Goal: Task Accomplishment & Management: Manage account settings

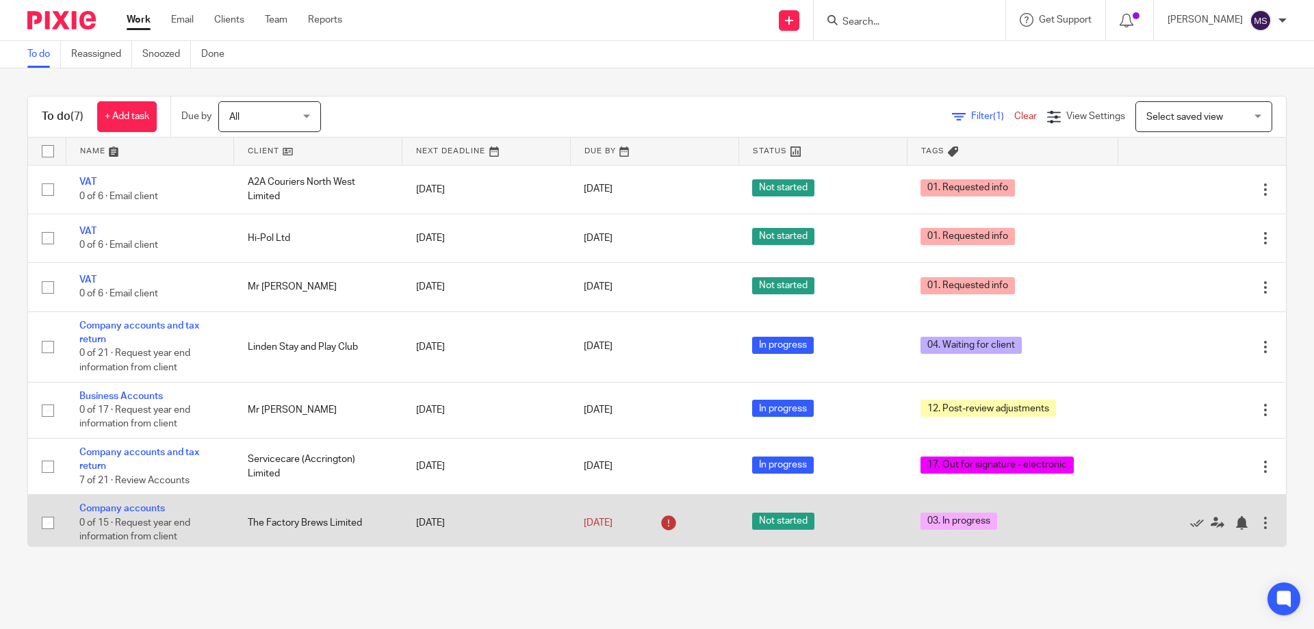
scroll to position [5, 0]
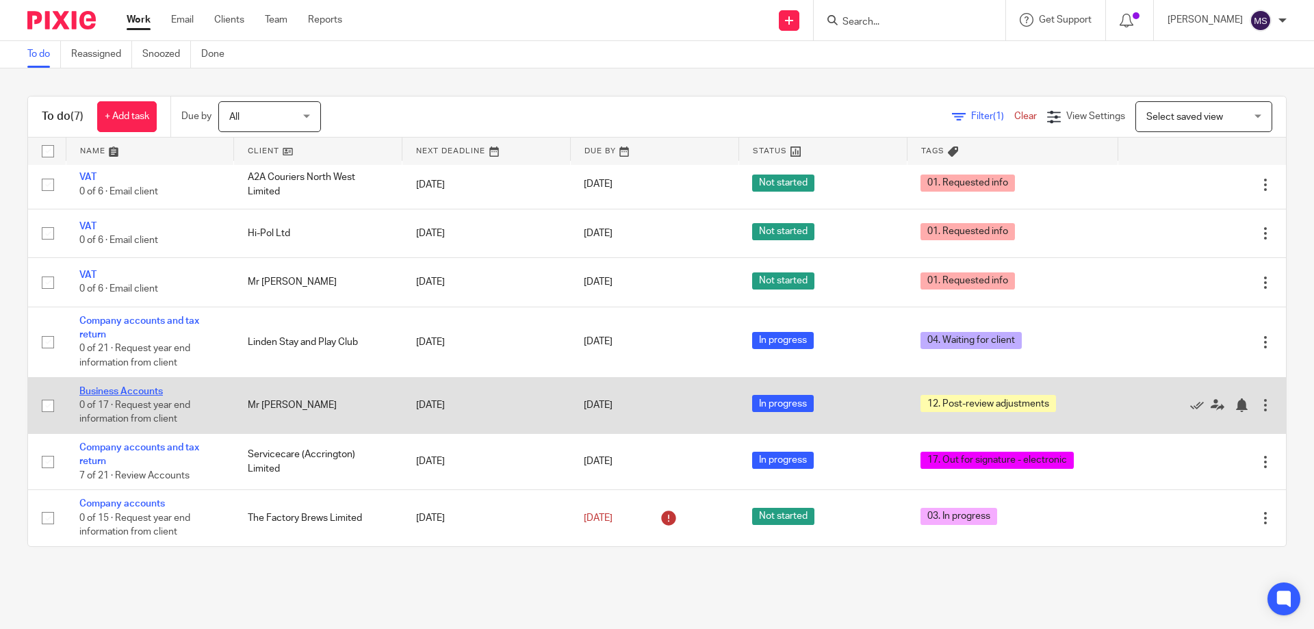
click at [107, 387] on link "Business Accounts" at bounding box center [121, 392] width 84 height 10
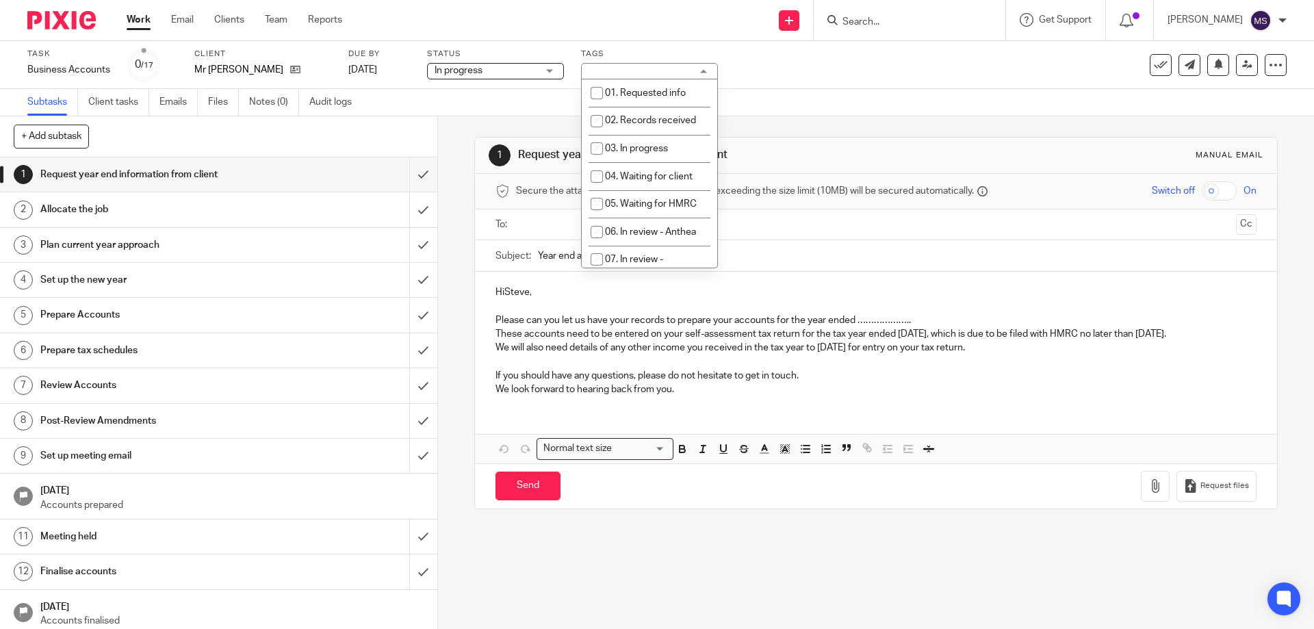
scroll to position [205, 0]
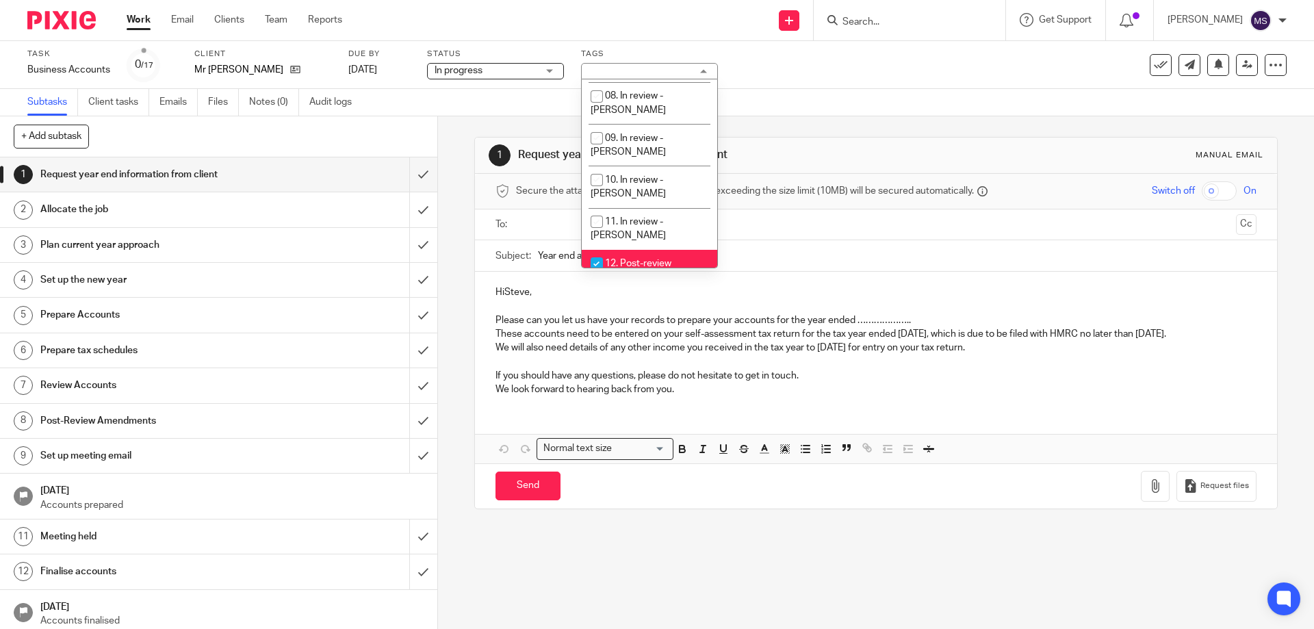
click at [639, 250] on li "12. Post-review adjustments" at bounding box center [650, 271] width 136 height 42
checkbox input "false"
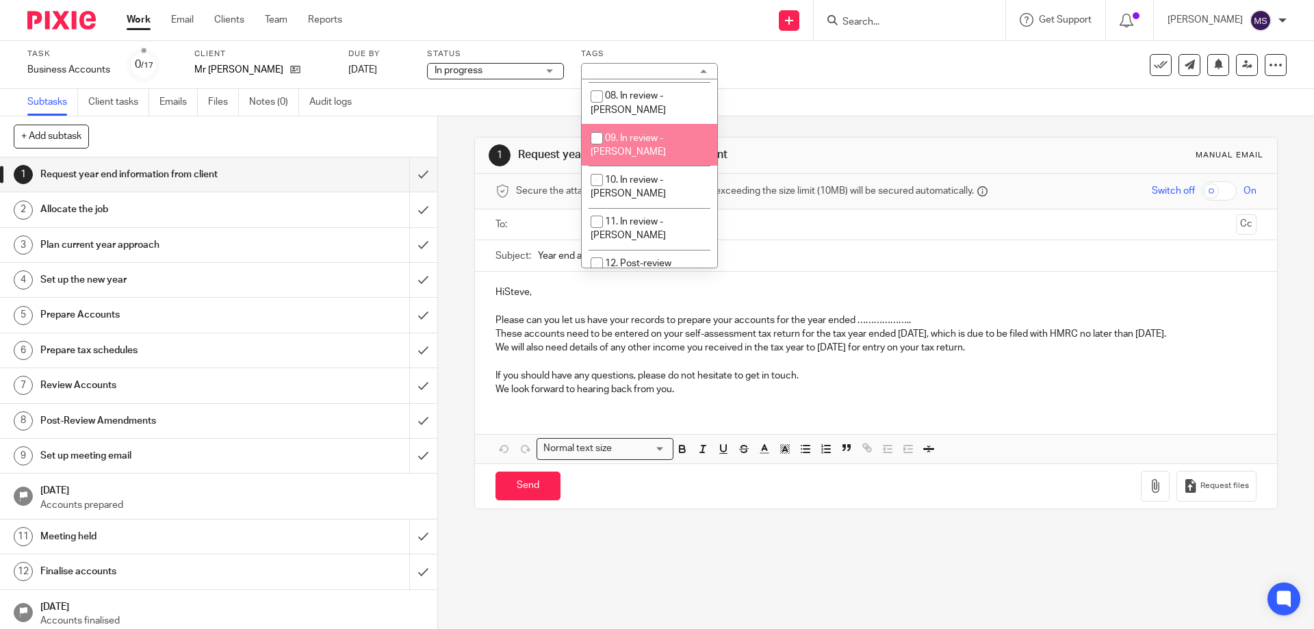
click at [639, 124] on li "09. In review - [PERSON_NAME]" at bounding box center [650, 145] width 136 height 42
checkbox input "true"
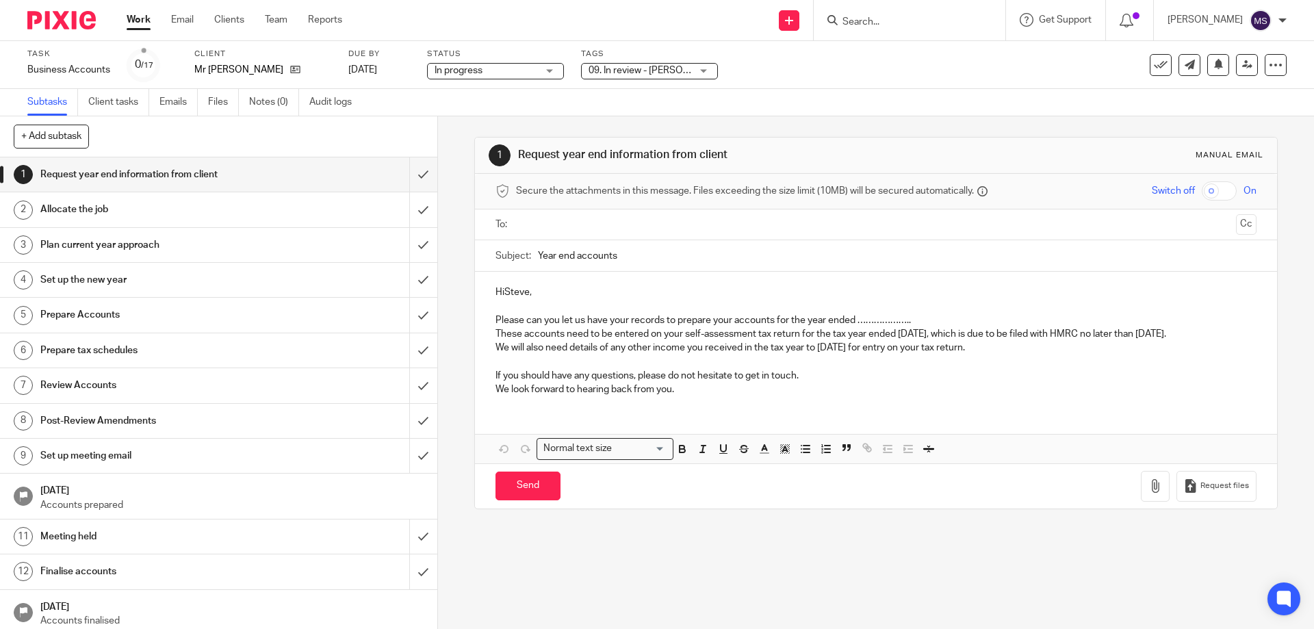
click at [848, 74] on div "Task Business Accounts Save Business Accounts 0 /17 Client Mr Steve Cocks Due b…" at bounding box center [552, 65] width 1050 height 33
click at [1236, 64] on link at bounding box center [1247, 65] width 22 height 22
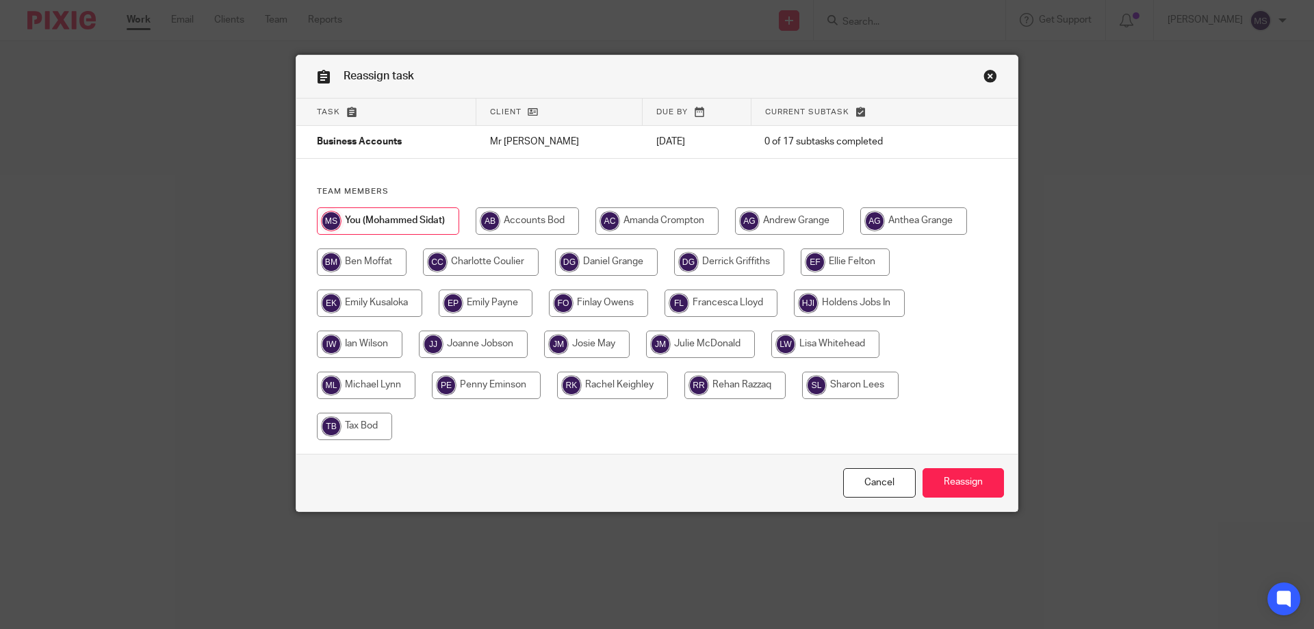
click at [697, 229] on input "radio" at bounding box center [657, 220] width 123 height 27
radio input "true"
click at [949, 473] on input "Reassign" at bounding box center [963, 482] width 81 height 29
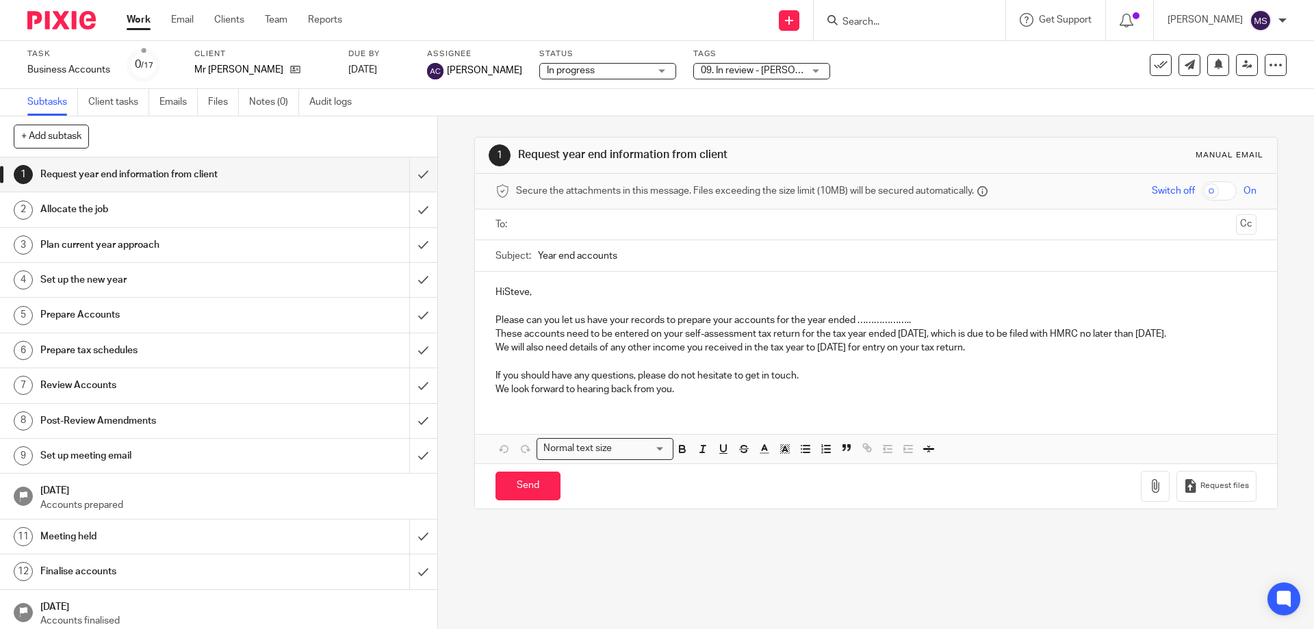
click at [133, 25] on link "Work" at bounding box center [139, 20] width 24 height 14
